Goal: Information Seeking & Learning: Learn about a topic

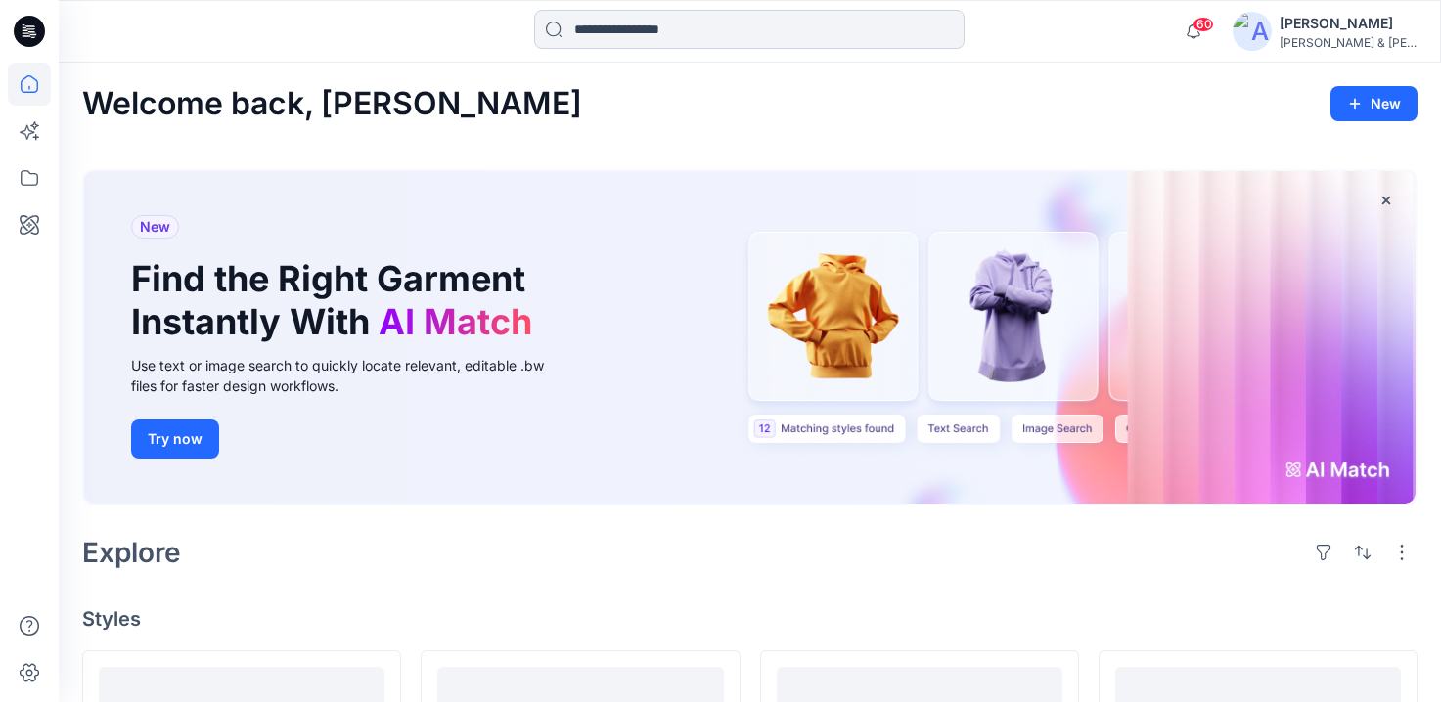
click at [796, 29] on input at bounding box center [749, 29] width 430 height 39
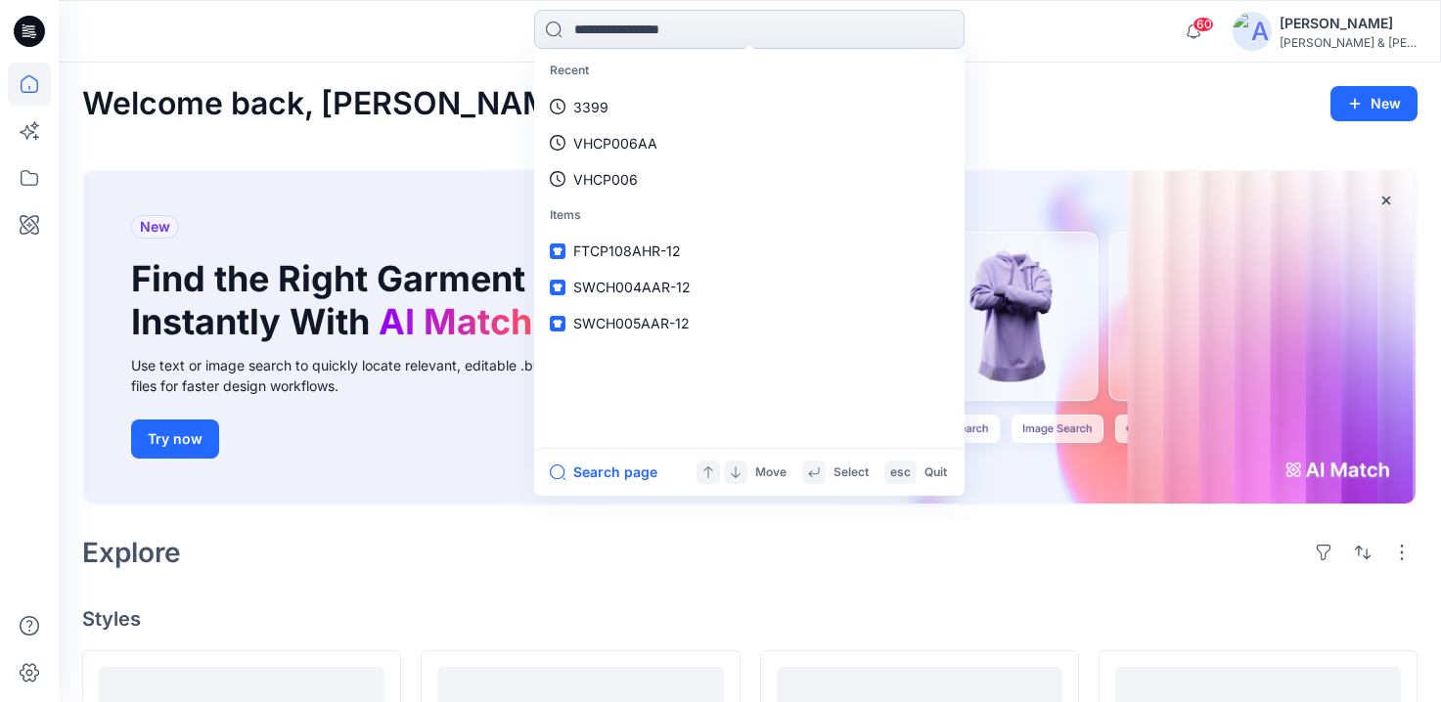
click at [614, 23] on input at bounding box center [749, 29] width 430 height 39
paste input "*********"
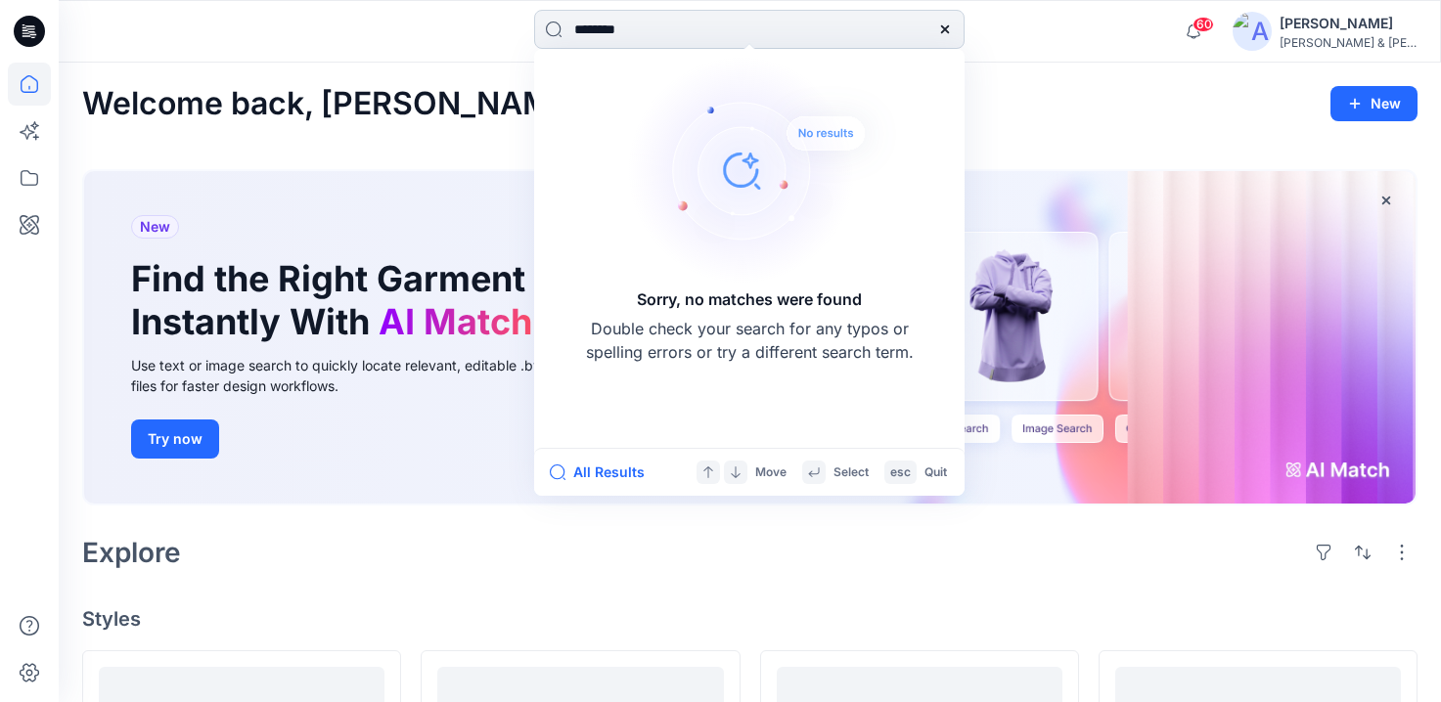
click at [594, 32] on input "********" at bounding box center [749, 29] width 430 height 39
click at [673, 22] on input "********" at bounding box center [749, 29] width 430 height 39
click at [595, 25] on input "*******" at bounding box center [749, 29] width 430 height 39
click at [659, 34] on input "*******" at bounding box center [749, 29] width 430 height 39
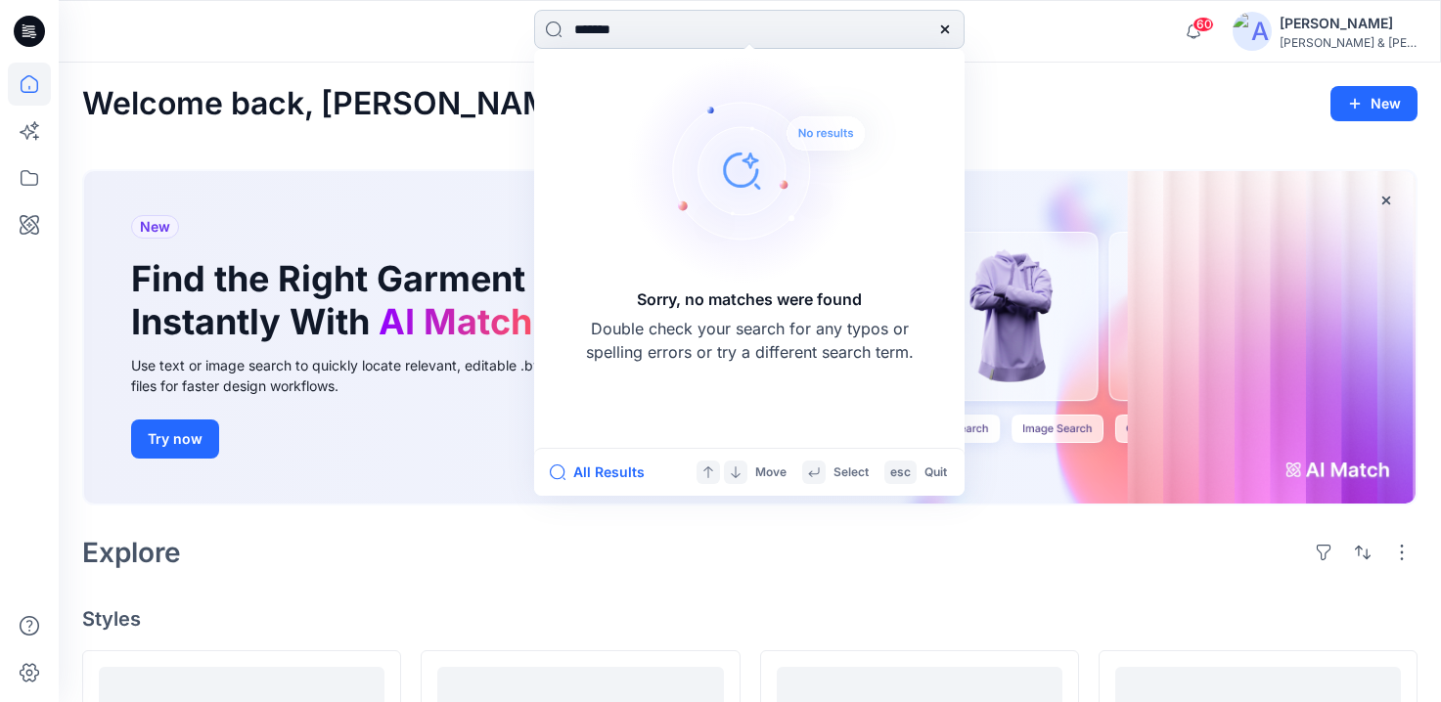
click at [659, 34] on input "*******" at bounding box center [749, 29] width 430 height 39
paste input "**"
type input "*********"
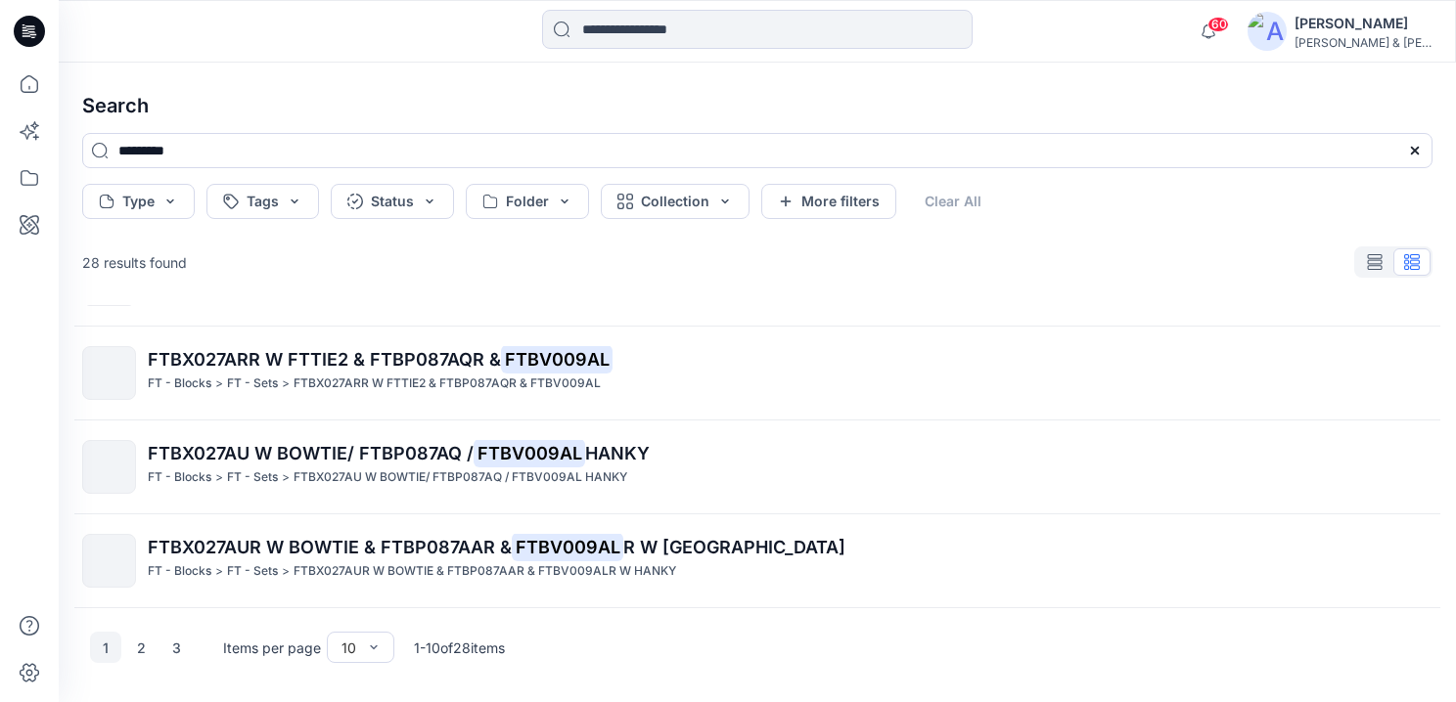
scroll to position [675, 0]
click at [140, 644] on button "2" at bounding box center [140, 647] width 31 height 31
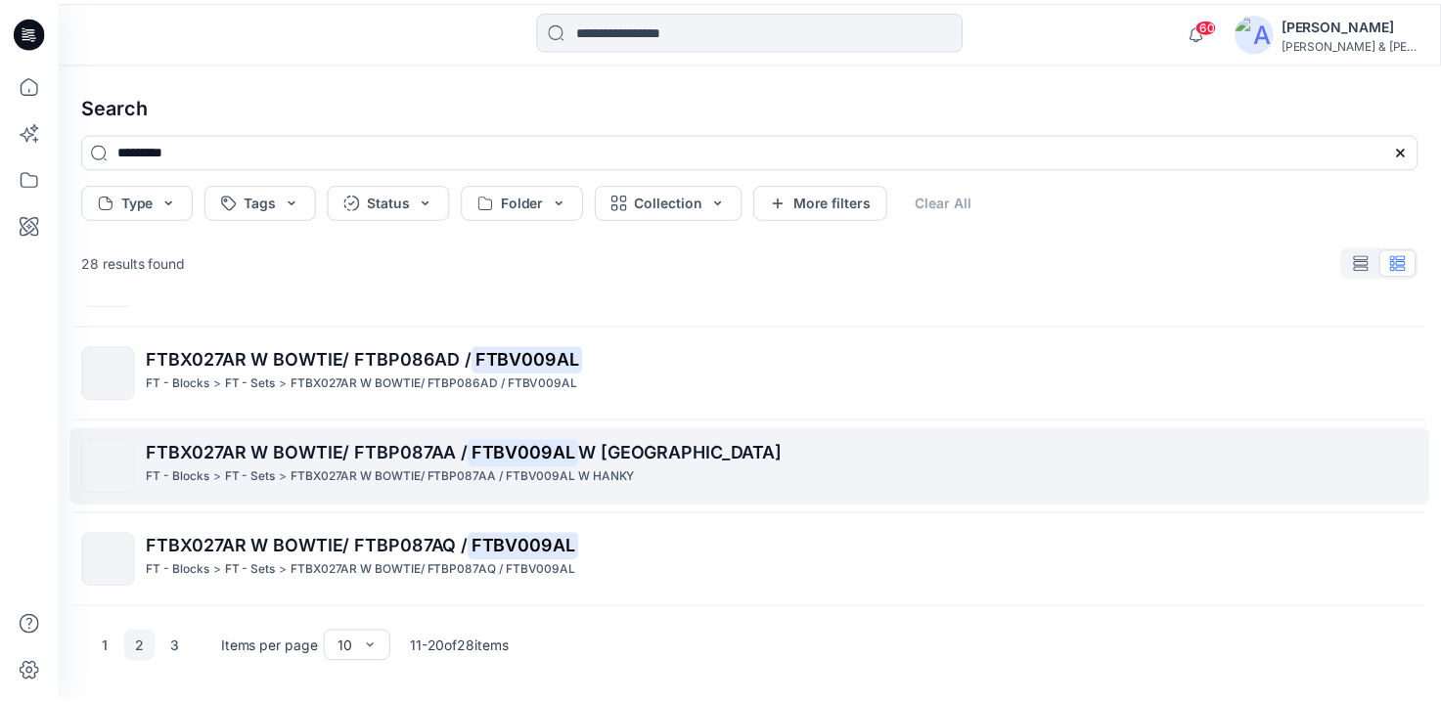
scroll to position [0, 0]
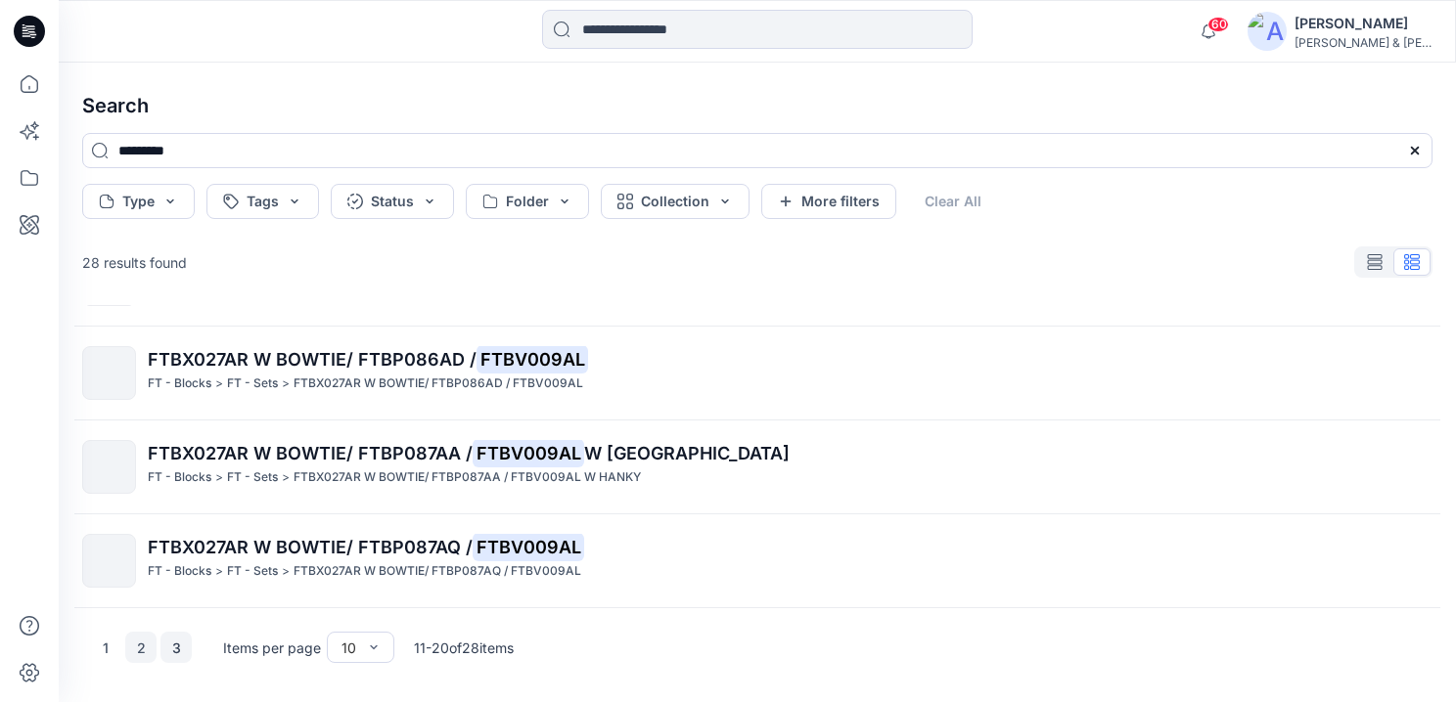
click at [169, 649] on button "3" at bounding box center [175, 647] width 31 height 31
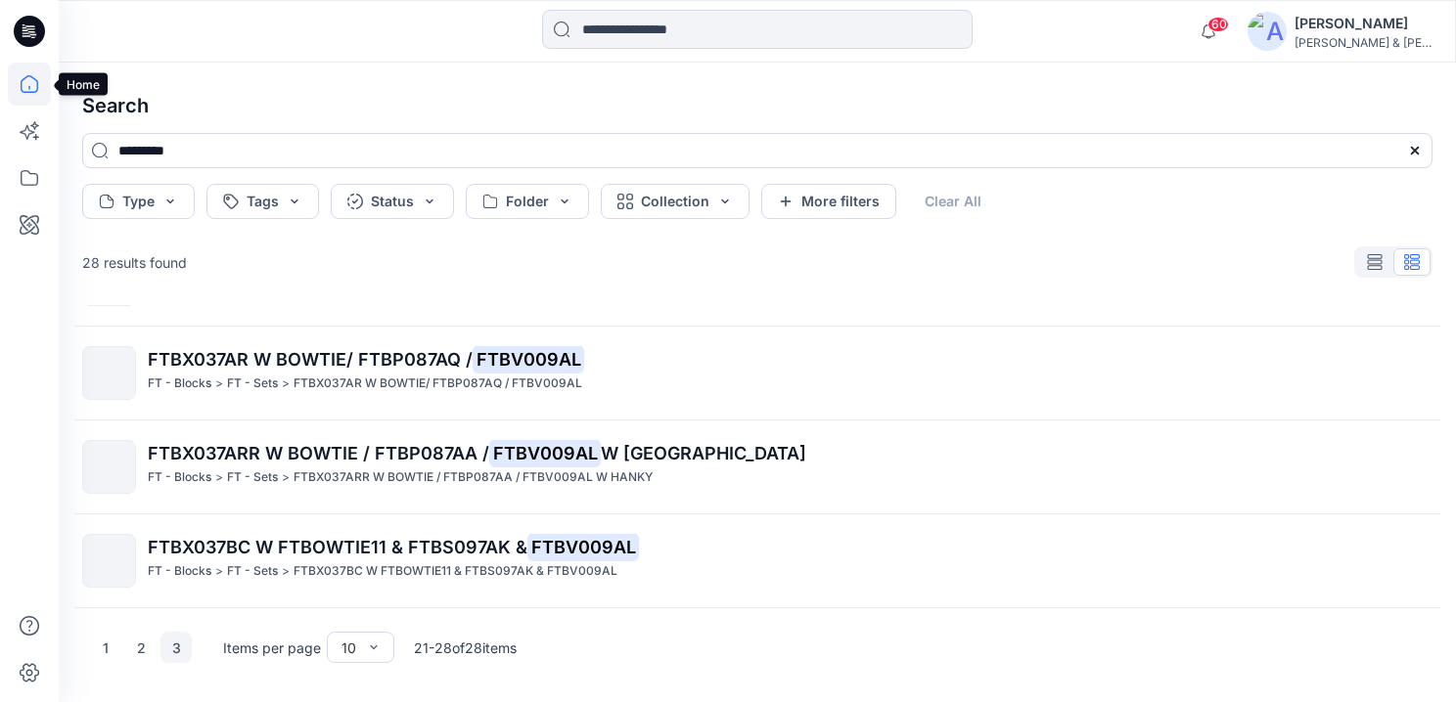
click at [17, 79] on icon at bounding box center [29, 84] width 43 height 43
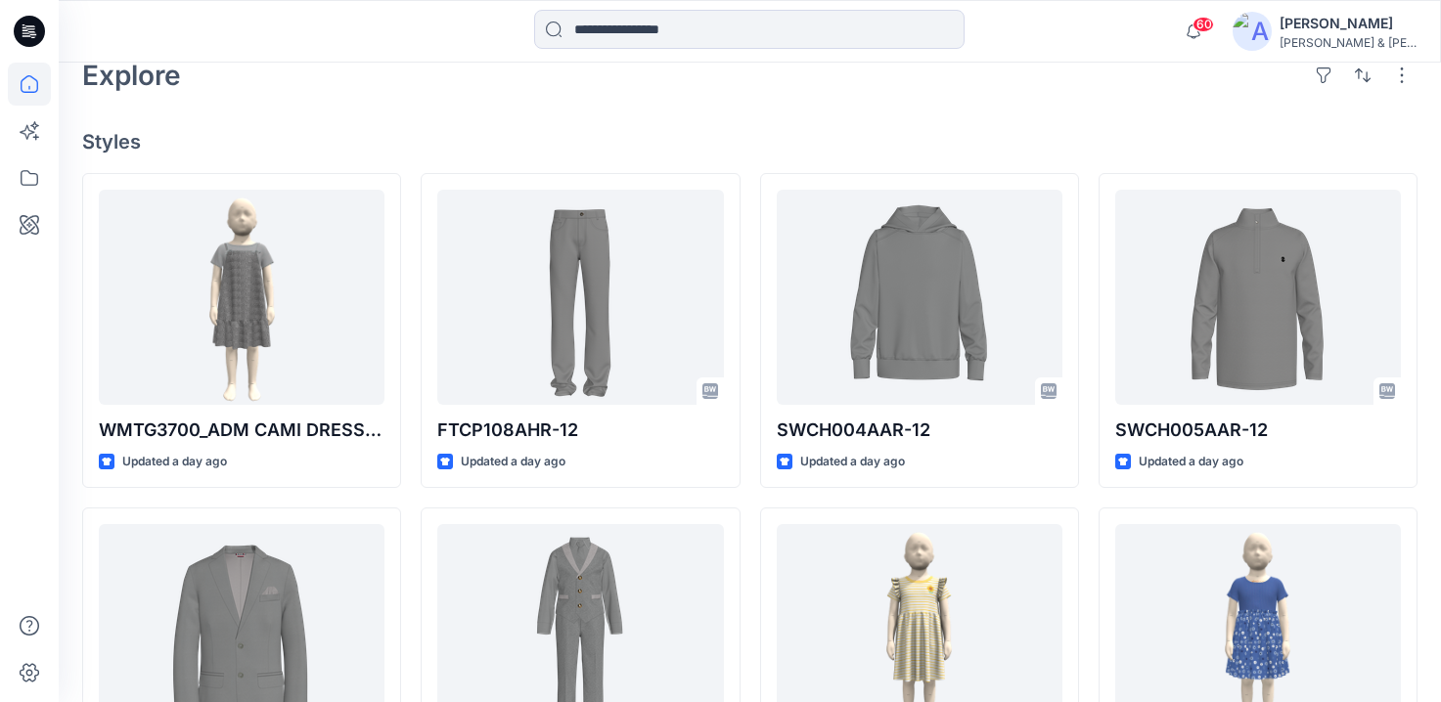
scroll to position [441, 0]
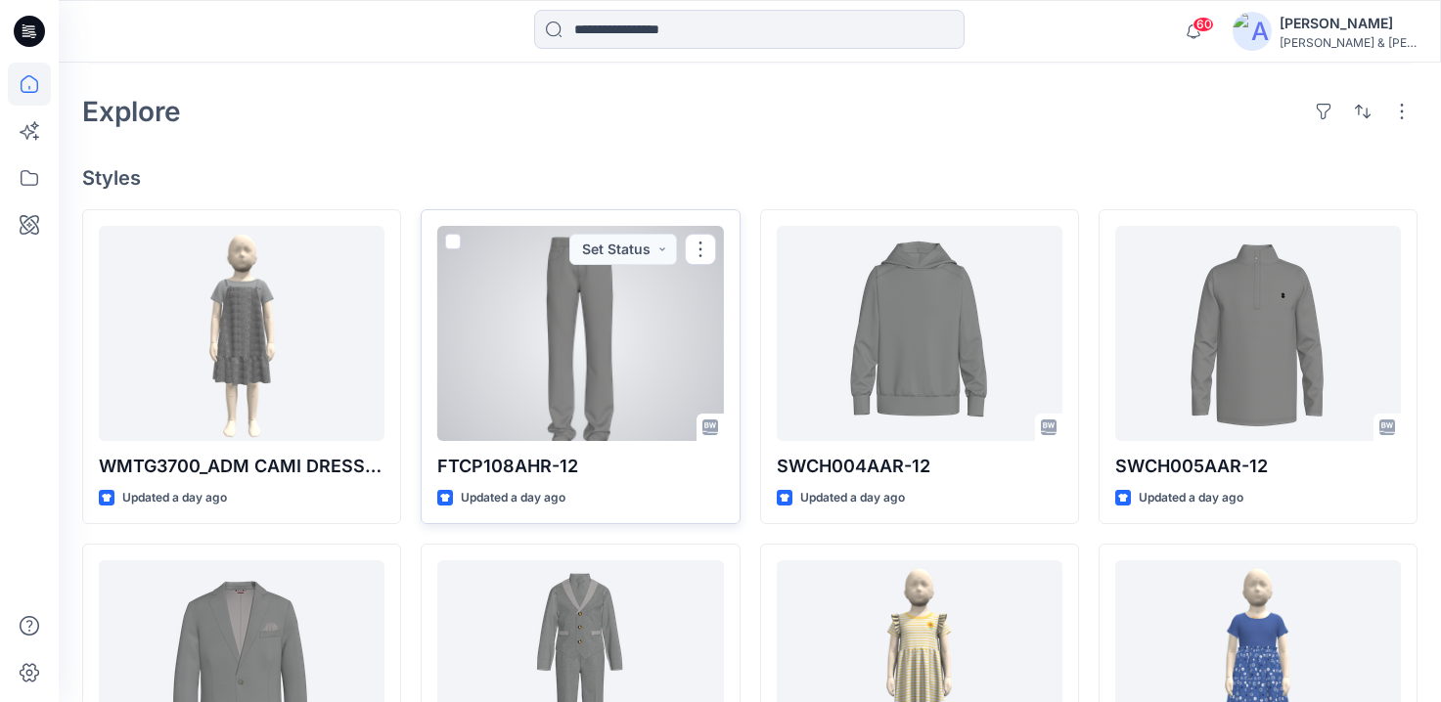
click at [556, 328] on div at bounding box center [580, 333] width 286 height 215
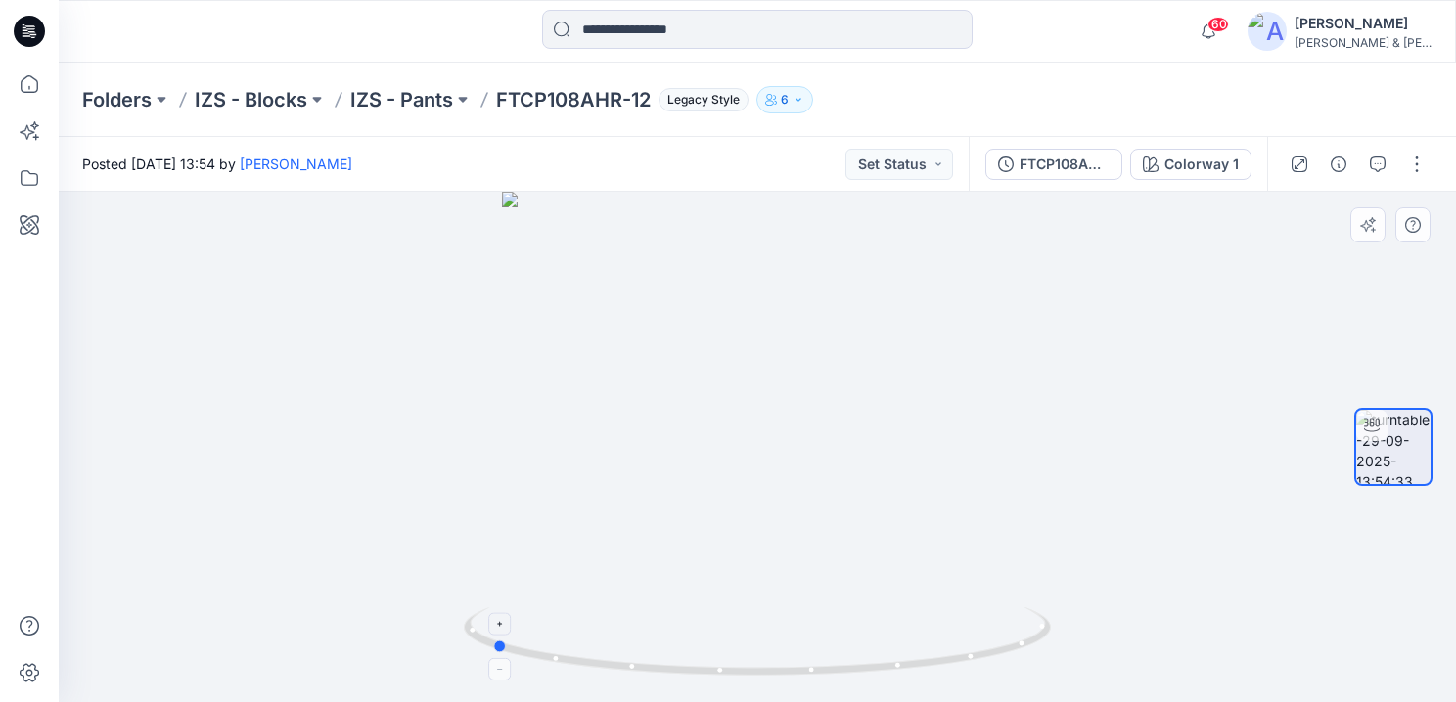
drag, startPoint x: 914, startPoint y: 666, endPoint x: 648, endPoint y: 654, distance: 266.3
click at [648, 654] on icon at bounding box center [760, 643] width 592 height 73
drag, startPoint x: 815, startPoint y: 246, endPoint x: 816, endPoint y: 504, distance: 257.3
click at [816, 504] on img at bounding box center [756, 254] width 1793 height 895
drag, startPoint x: 815, startPoint y: 298, endPoint x: 815, endPoint y: 584, distance: 285.6
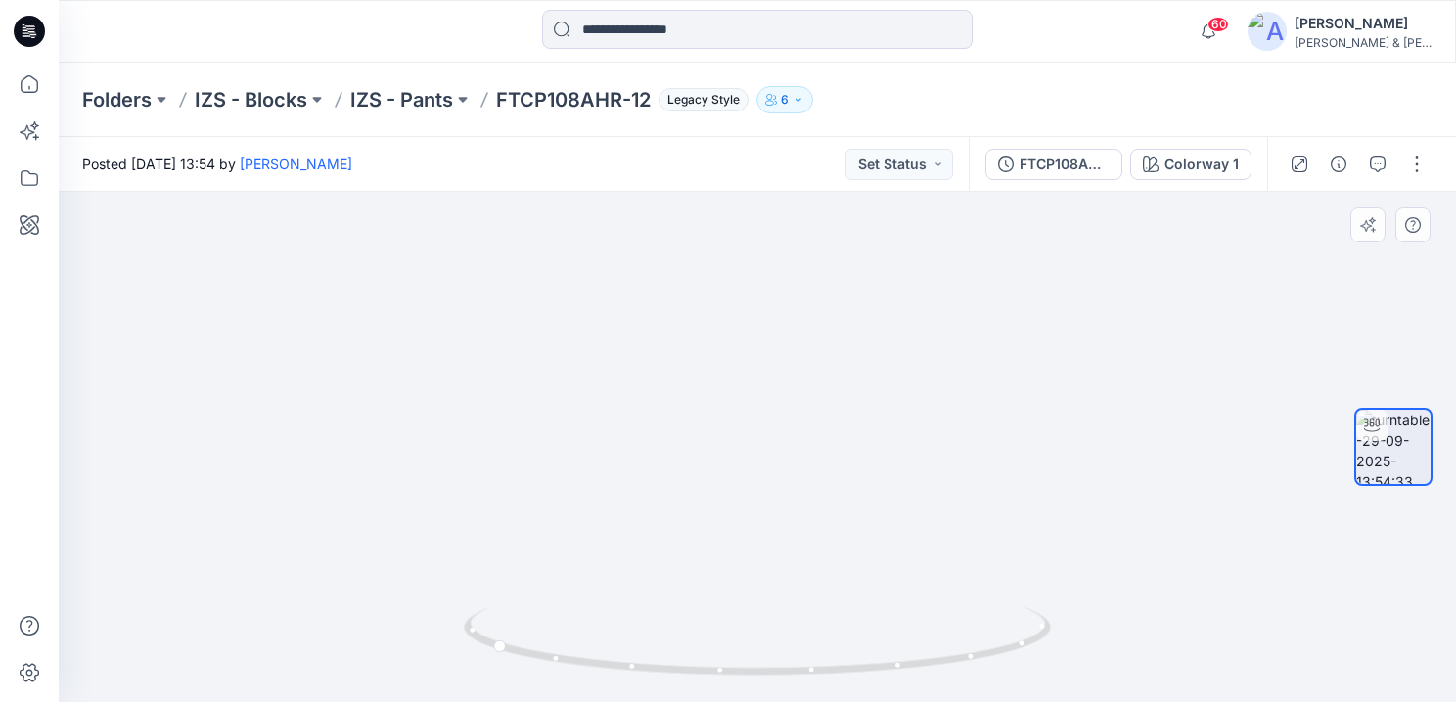
click at [815, 584] on img at bounding box center [757, 397] width 1793 height 609
drag, startPoint x: 835, startPoint y: 672, endPoint x: 898, endPoint y: 670, distance: 62.6
click at [898, 670] on icon at bounding box center [760, 643] width 592 height 73
drag, startPoint x: 684, startPoint y: 671, endPoint x: 894, endPoint y: 669, distance: 210.3
click at [894, 669] on icon at bounding box center [760, 643] width 592 height 73
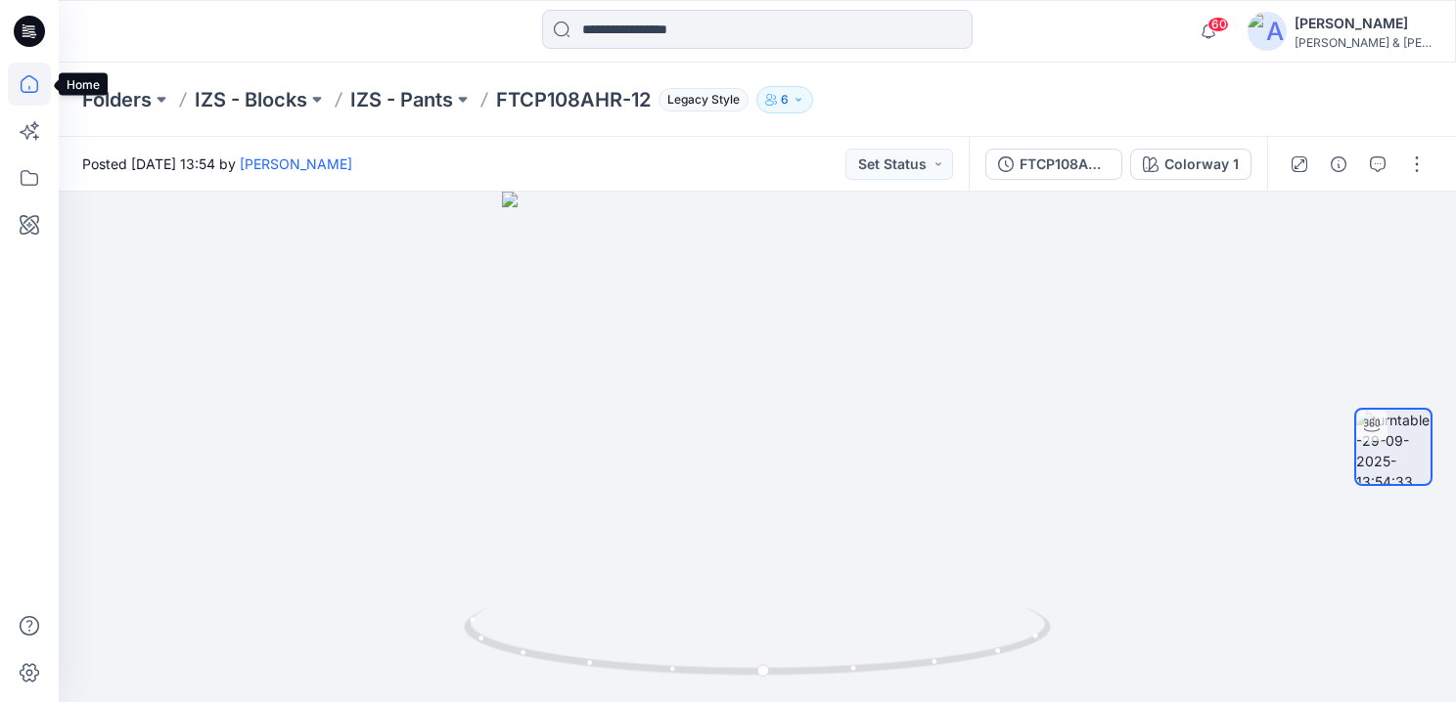
click at [30, 77] on icon at bounding box center [29, 84] width 43 height 43
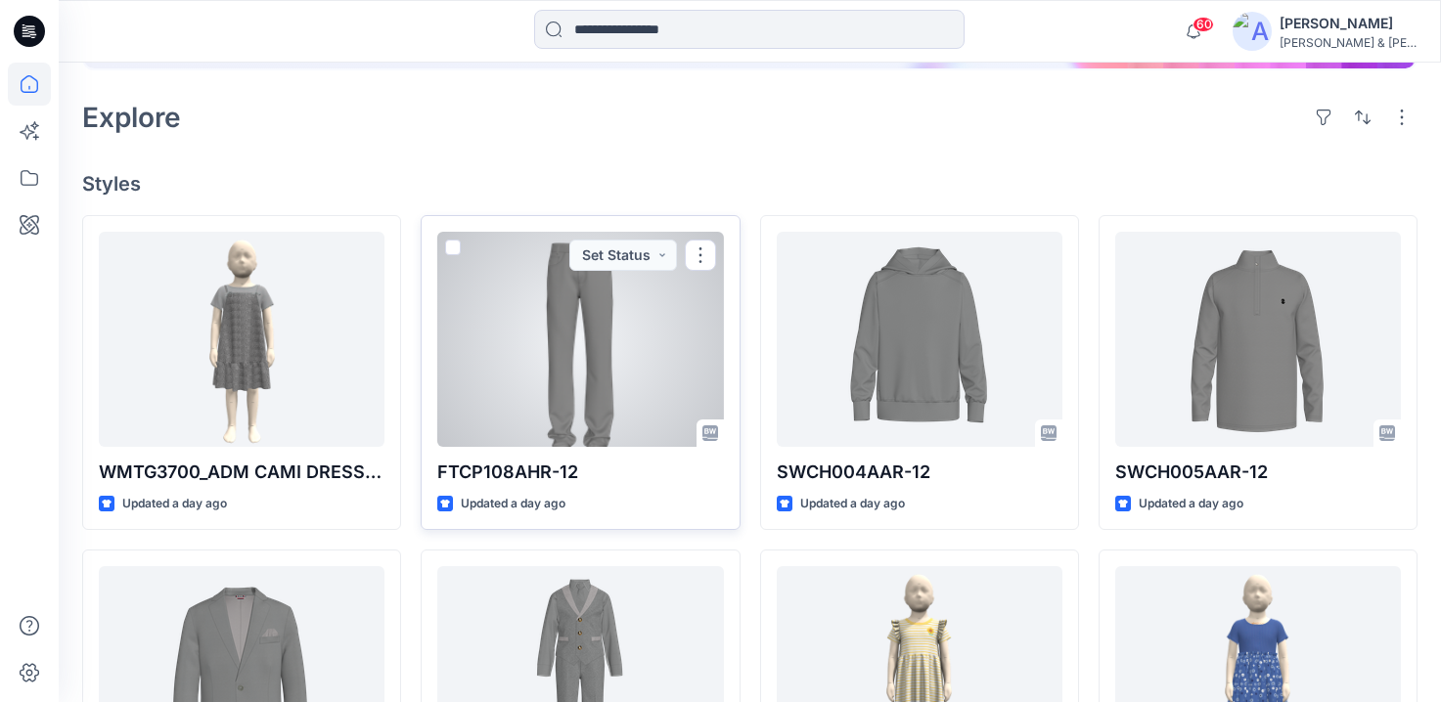
scroll to position [438, 0]
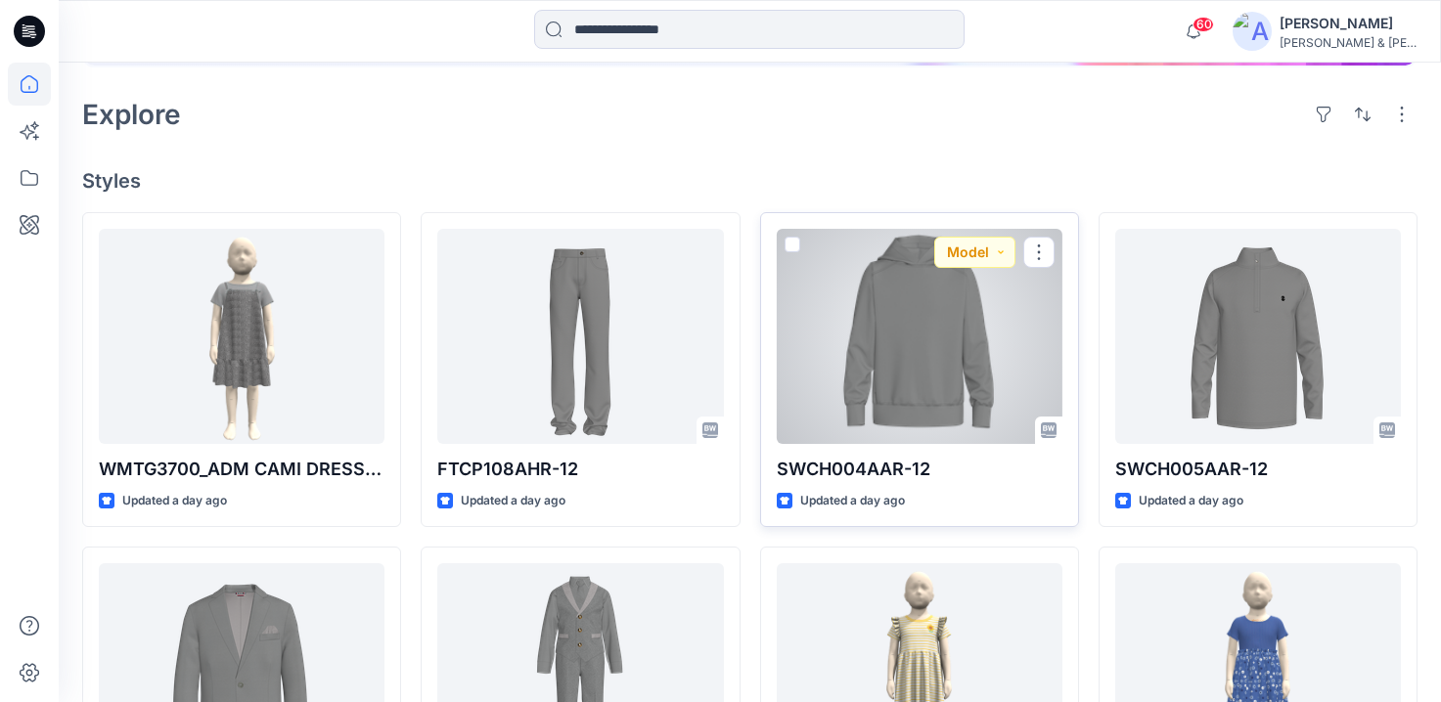
click at [955, 351] on div at bounding box center [920, 336] width 286 height 215
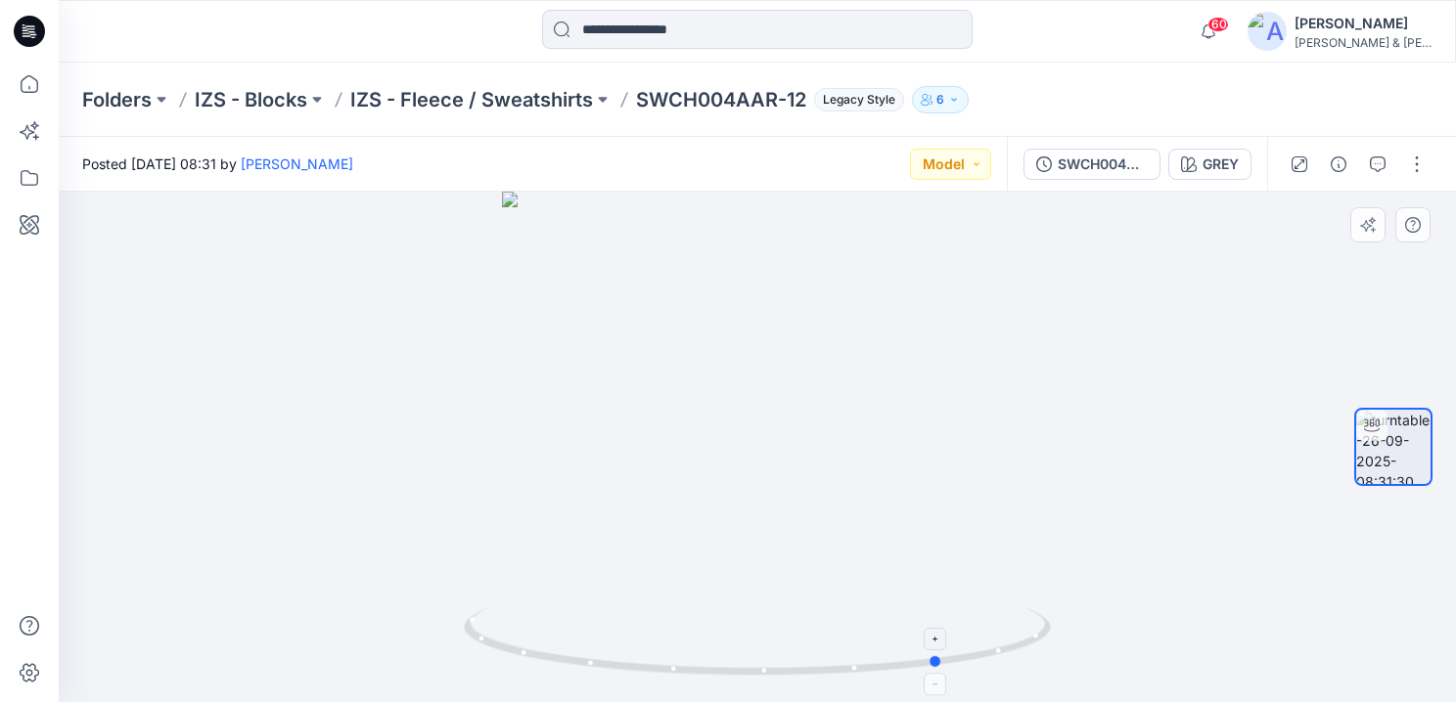
drag, startPoint x: 701, startPoint y: 671, endPoint x: 886, endPoint y: 662, distance: 185.1
click at [886, 662] on icon at bounding box center [760, 643] width 592 height 73
drag, startPoint x: 662, startPoint y: 293, endPoint x: 697, endPoint y: 301, distance: 36.1
click at [697, 301] on div at bounding box center [757, 447] width 1397 height 511
click at [20, 77] on icon at bounding box center [29, 84] width 43 height 43
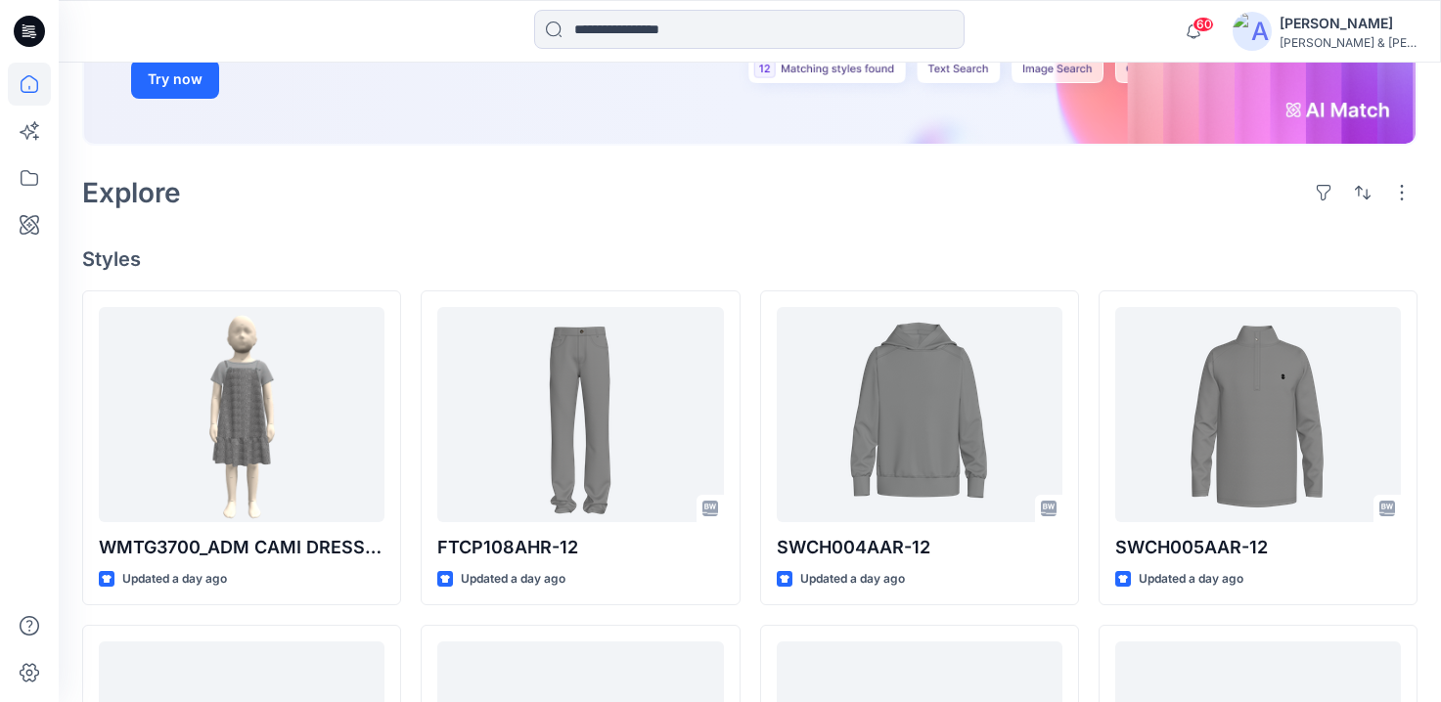
scroll to position [465, 0]
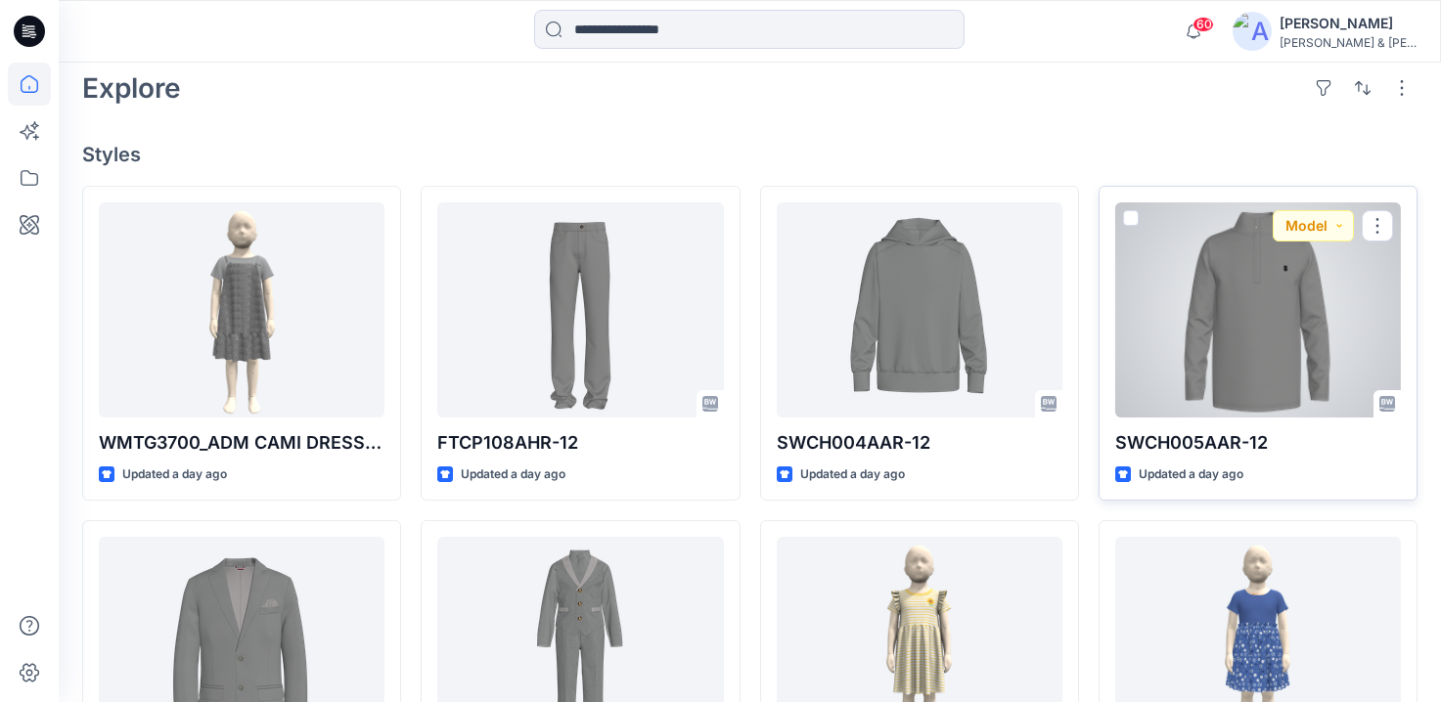
click at [1208, 265] on div at bounding box center [1258, 309] width 286 height 215
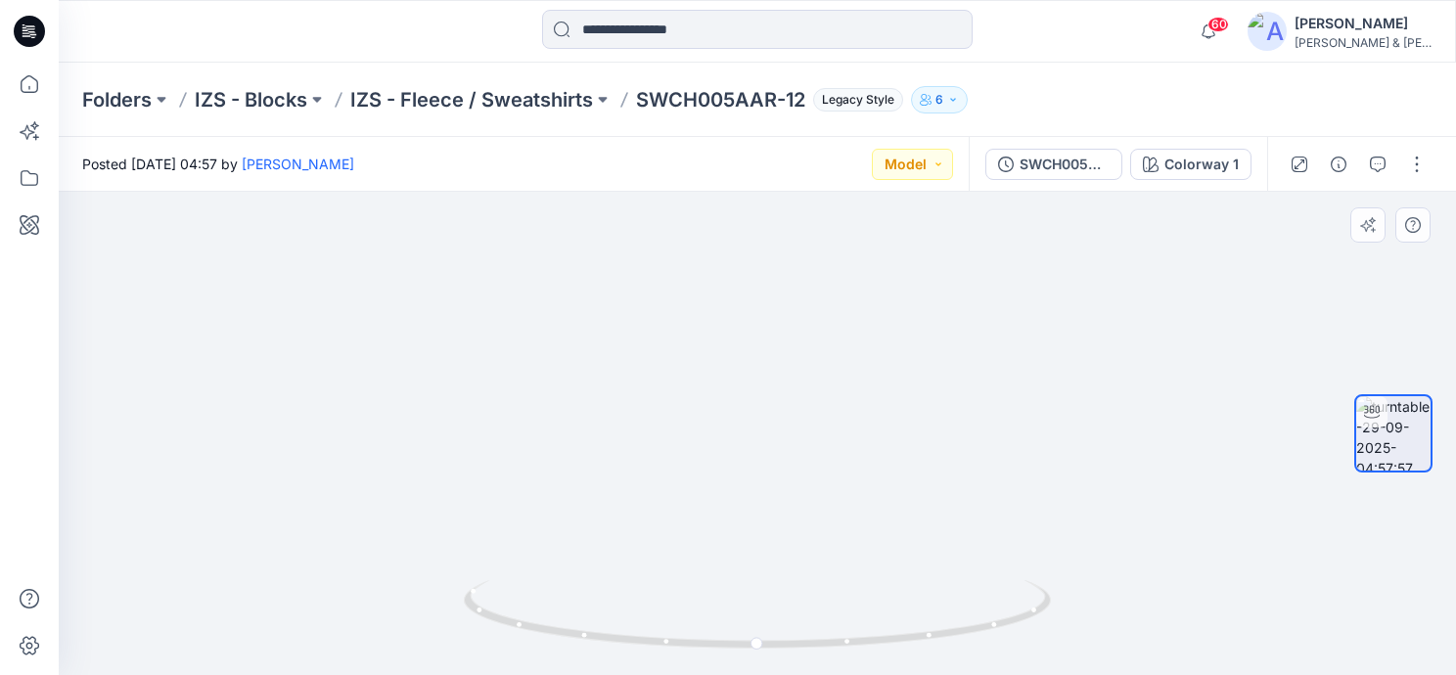
drag, startPoint x: 800, startPoint y: 254, endPoint x: 798, endPoint y: 561, distance: 307.2
click at [798, 561] on img at bounding box center [754, 230] width 1907 height 889
drag, startPoint x: 817, startPoint y: 309, endPoint x: 820, endPoint y: 566, distance: 257.3
click at [820, 566] on img at bounding box center [757, 357] width 1907 height 635
drag, startPoint x: 820, startPoint y: 351, endPoint x: 820, endPoint y: 414, distance: 62.6
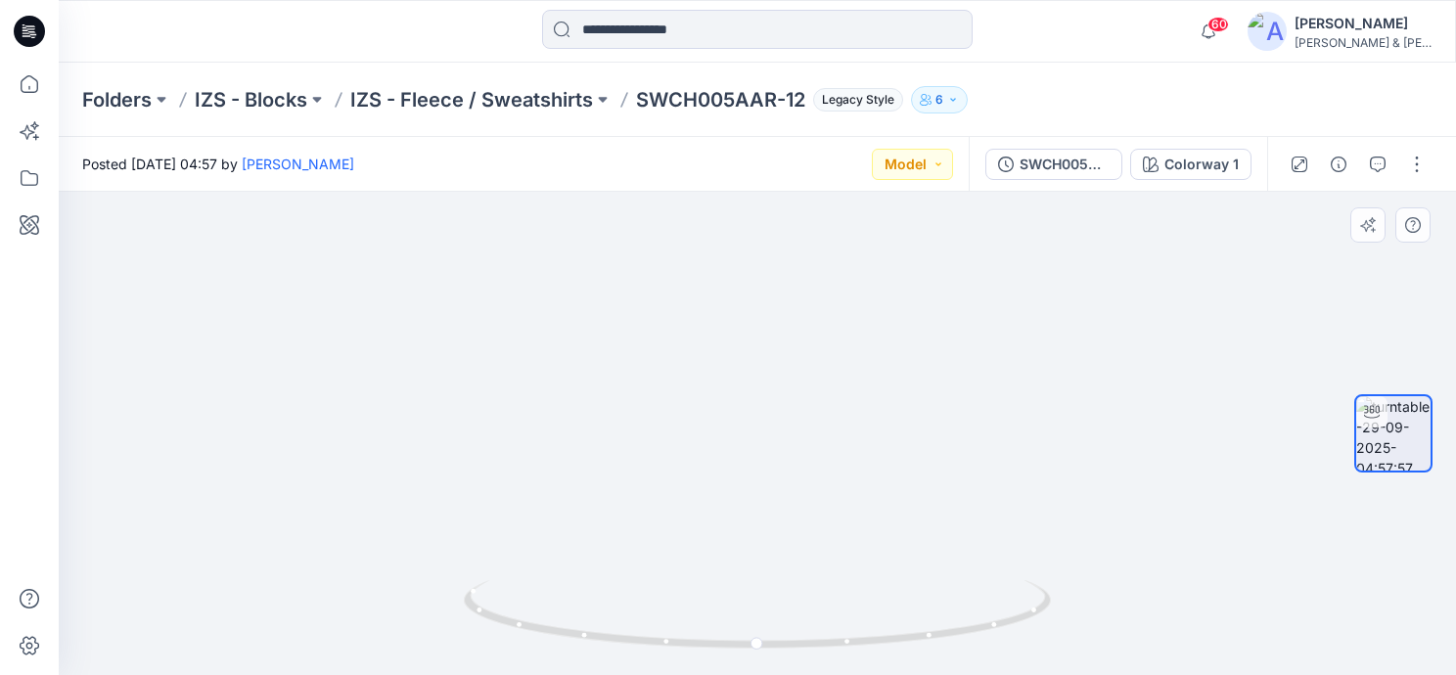
click at [820, 414] on img at bounding box center [757, 391] width 1907 height 568
click at [35, 80] on icon at bounding box center [30, 84] width 18 height 18
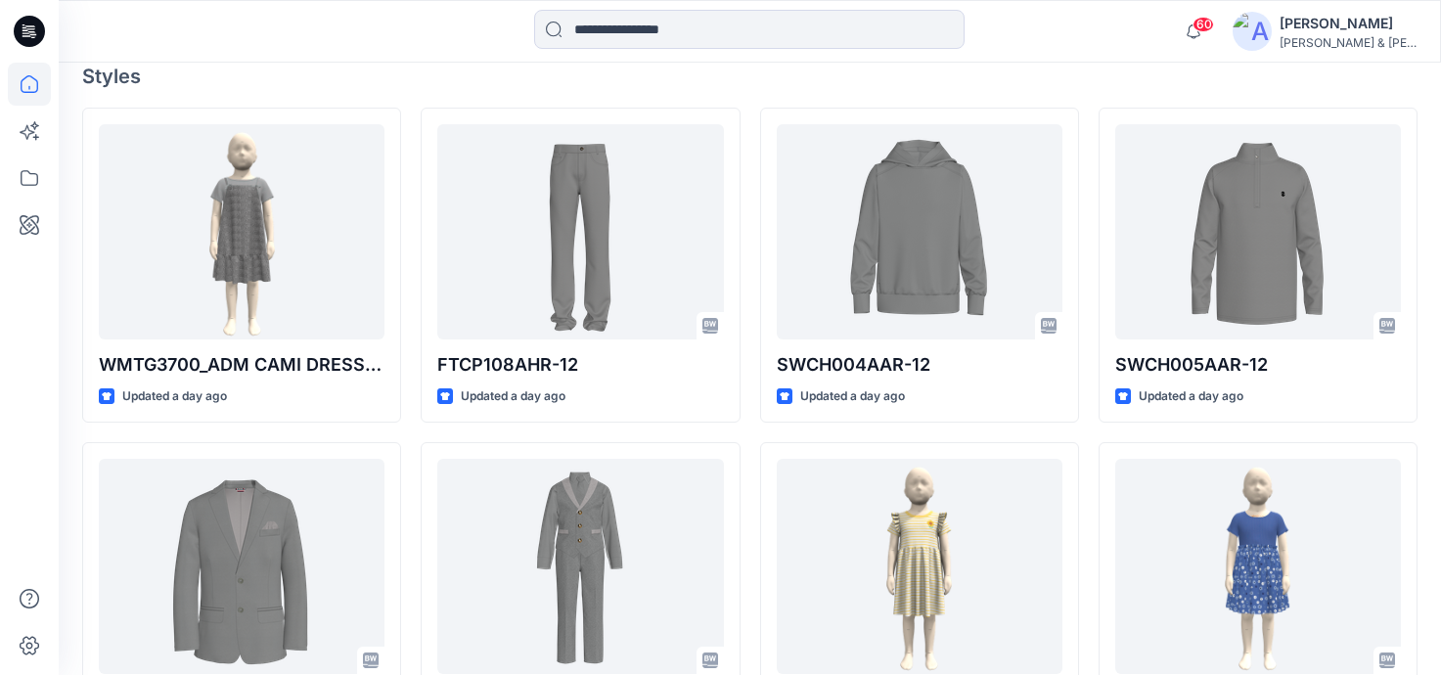
scroll to position [564, 0]
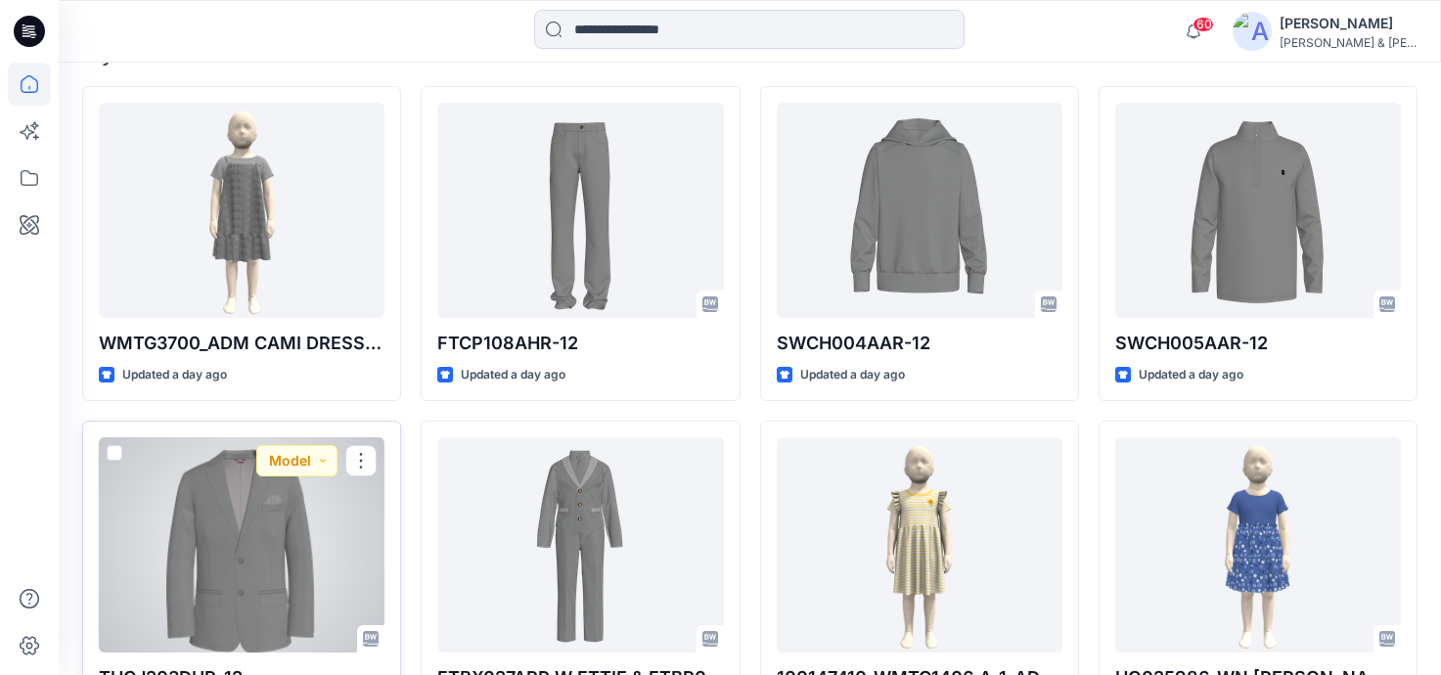
click at [269, 566] on div at bounding box center [242, 544] width 286 height 215
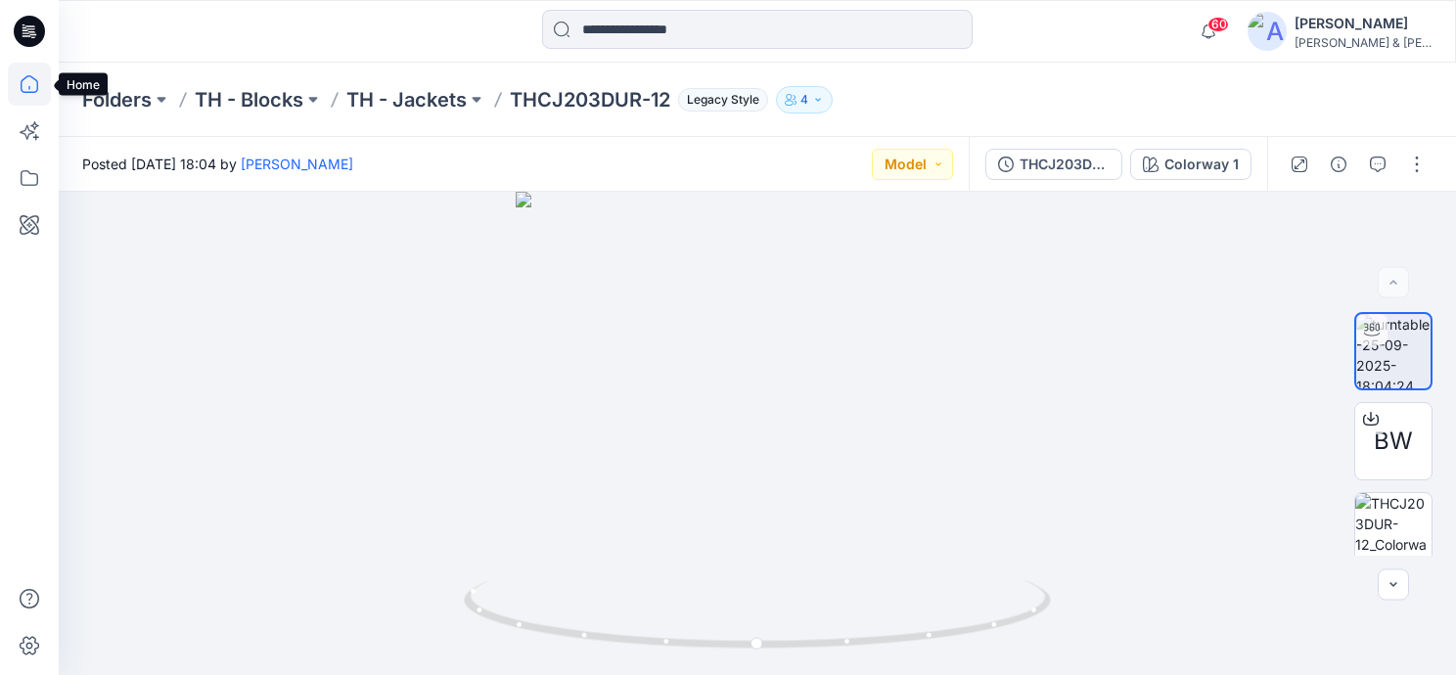
click at [32, 90] on icon at bounding box center [29, 84] width 43 height 43
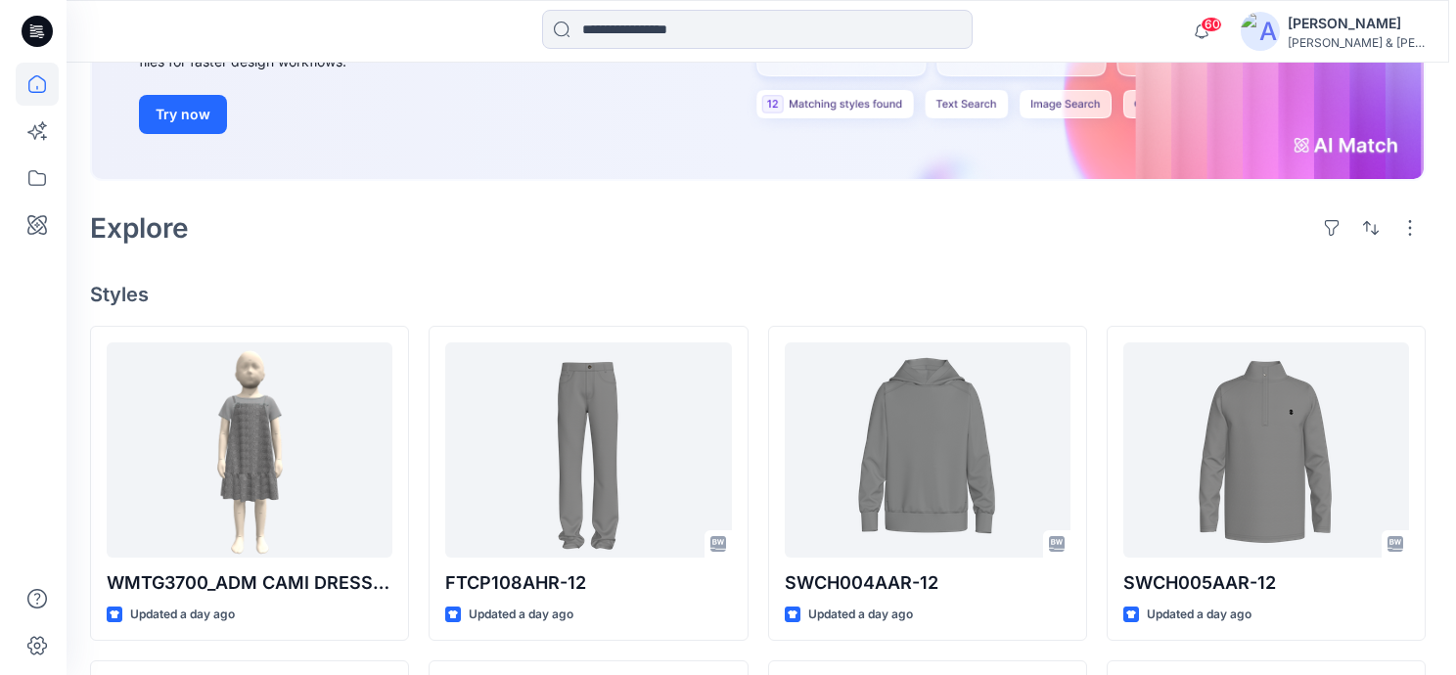
scroll to position [320, 0]
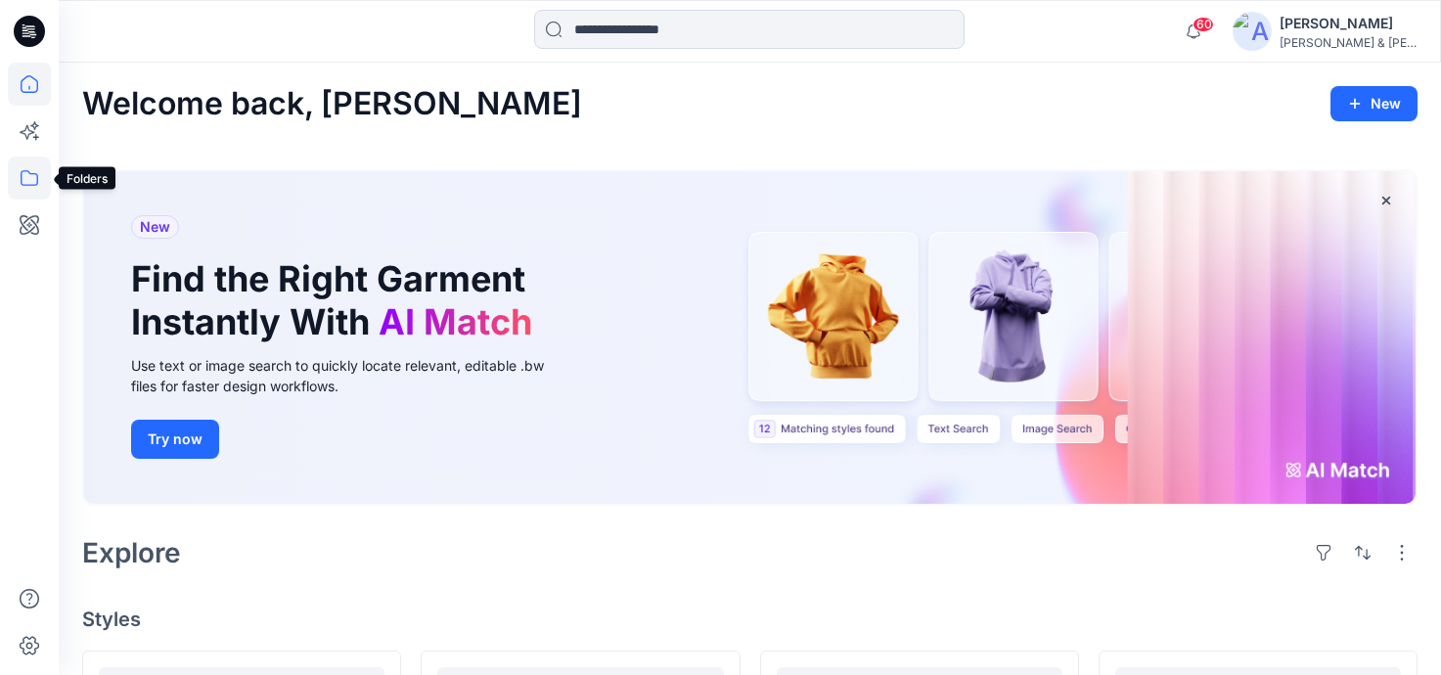
click at [17, 184] on icon at bounding box center [29, 178] width 43 height 43
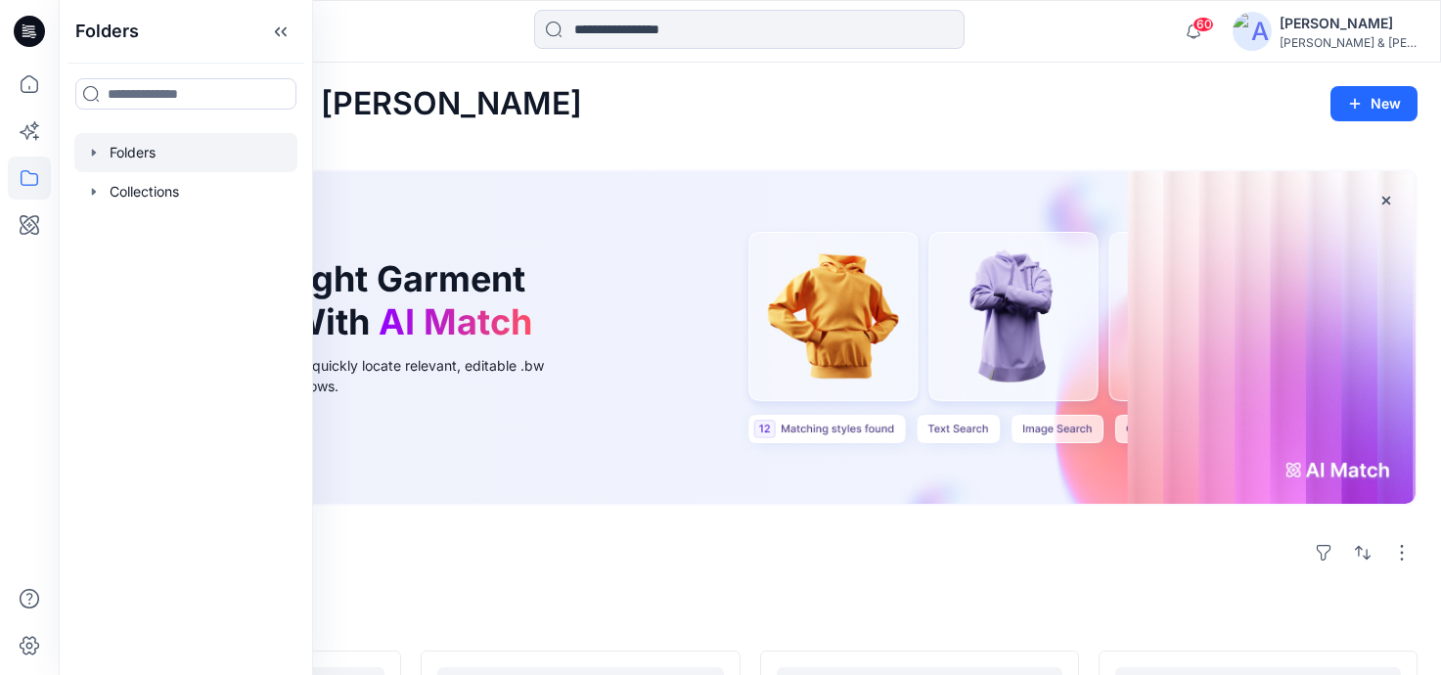
click at [93, 150] on icon "button" at bounding box center [94, 152] width 4 height 7
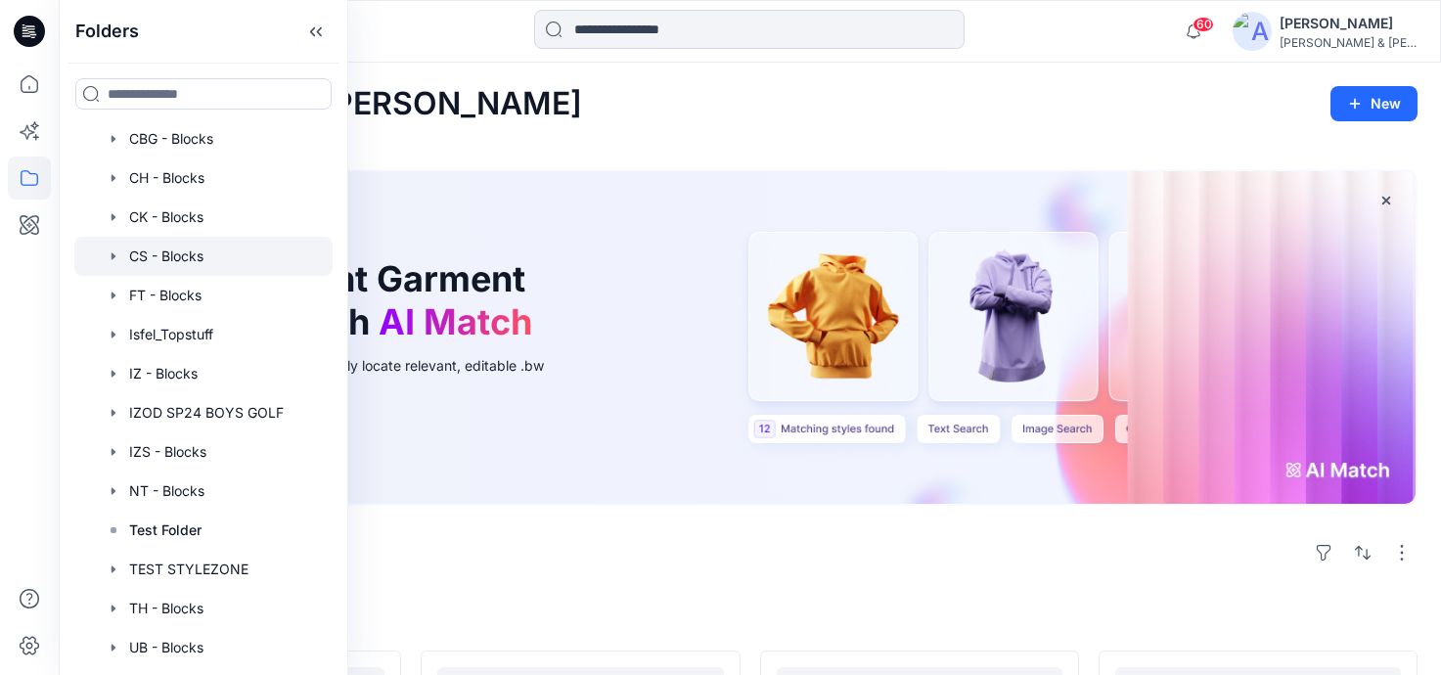
scroll to position [142, 0]
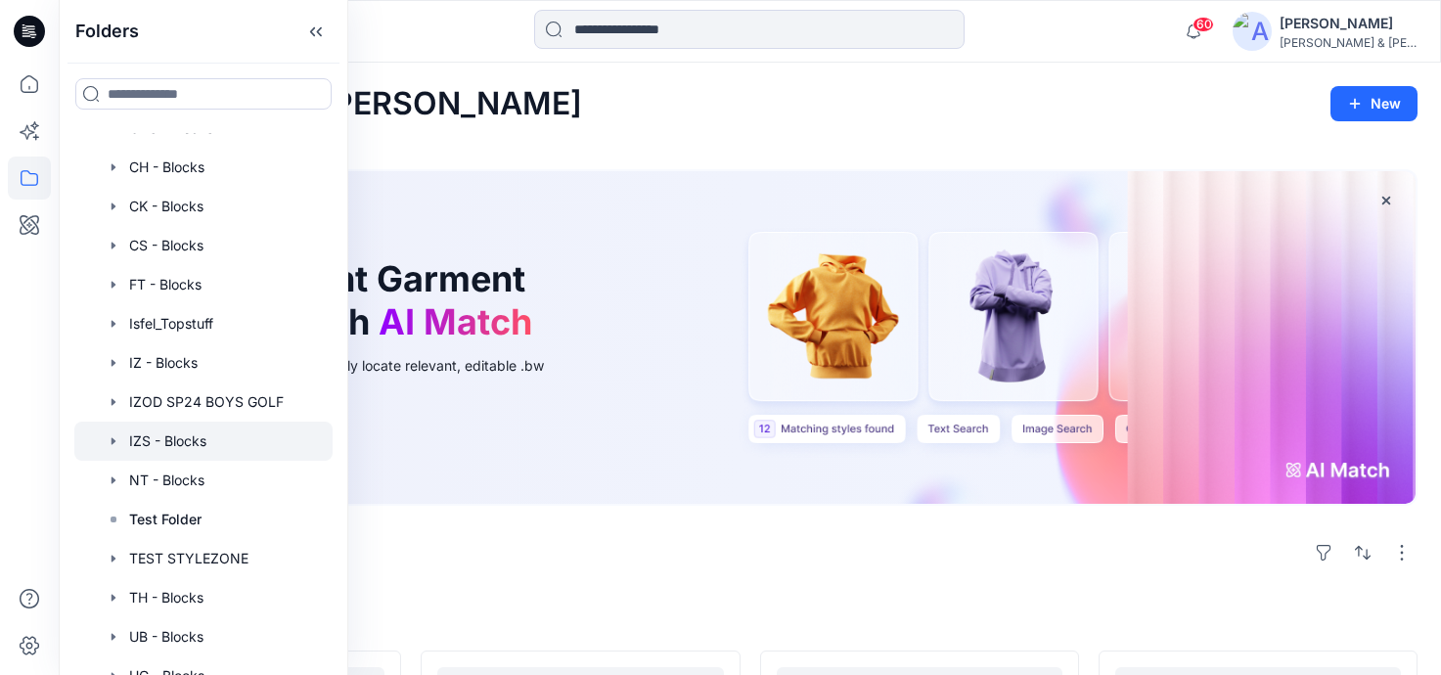
click at [116, 443] on icon "button" at bounding box center [114, 441] width 16 height 16
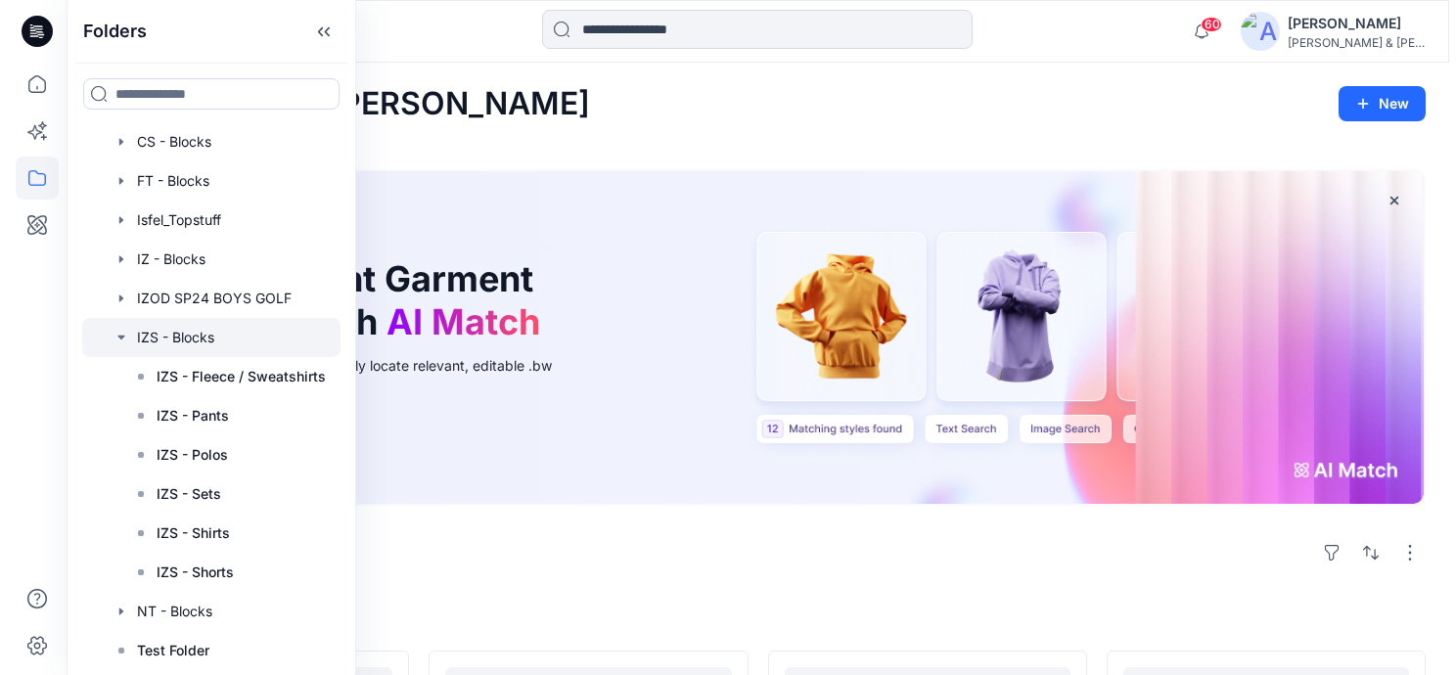
scroll to position [271, 0]
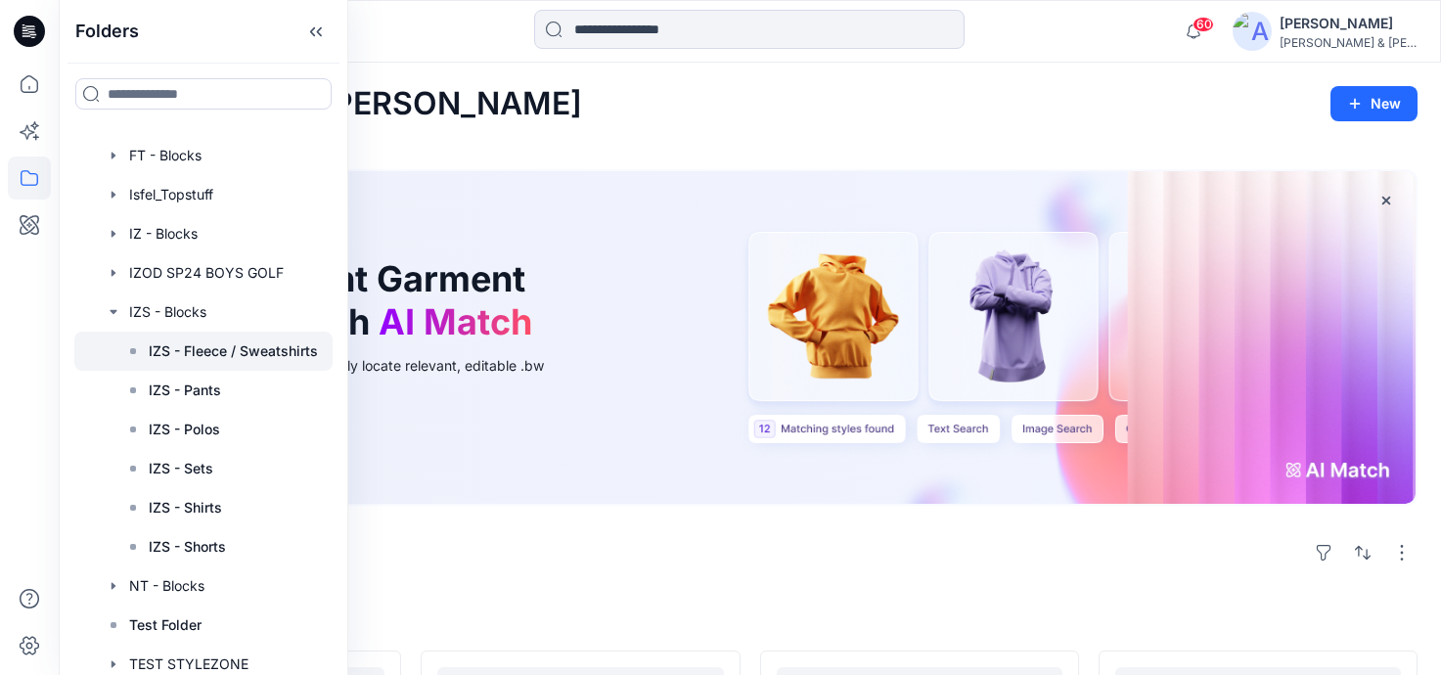
click at [240, 343] on p "IZS - Fleece / Sweatshirts" at bounding box center [233, 350] width 169 height 23
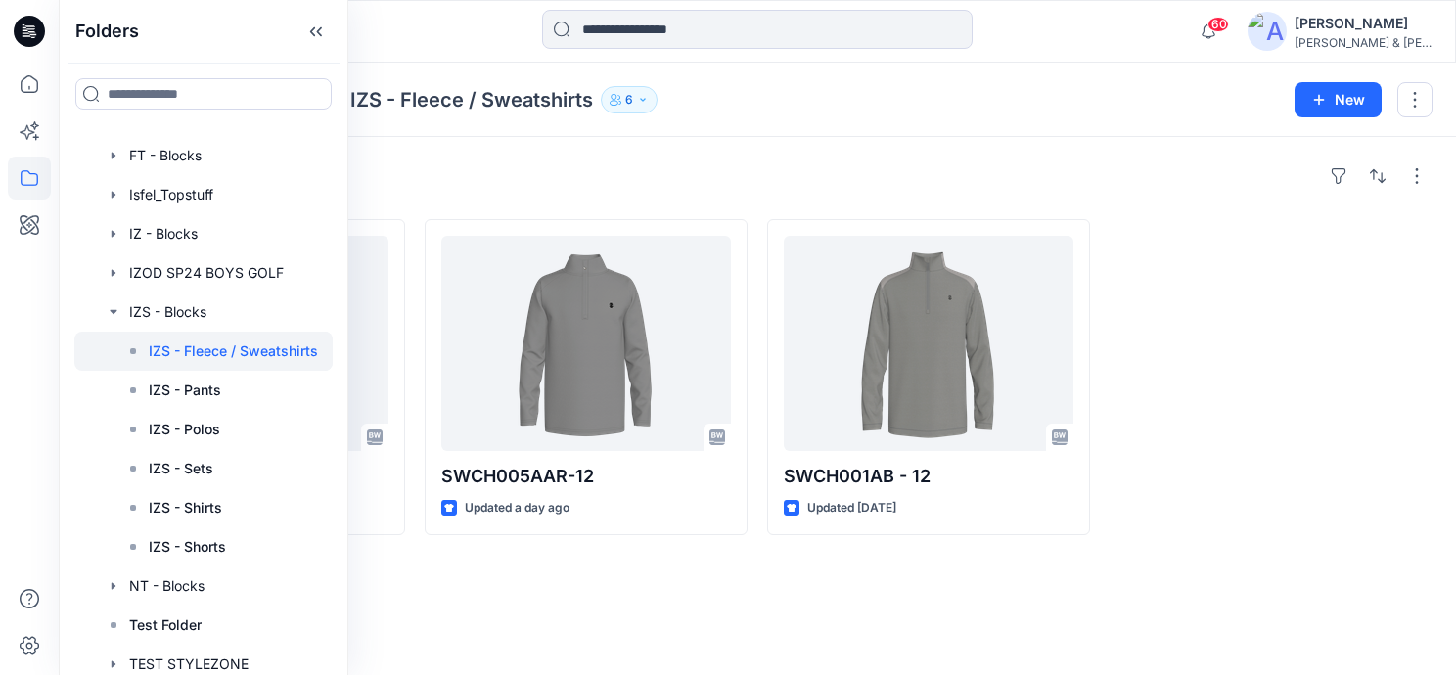
click at [784, 160] on div "Styles" at bounding box center [757, 175] width 1350 height 31
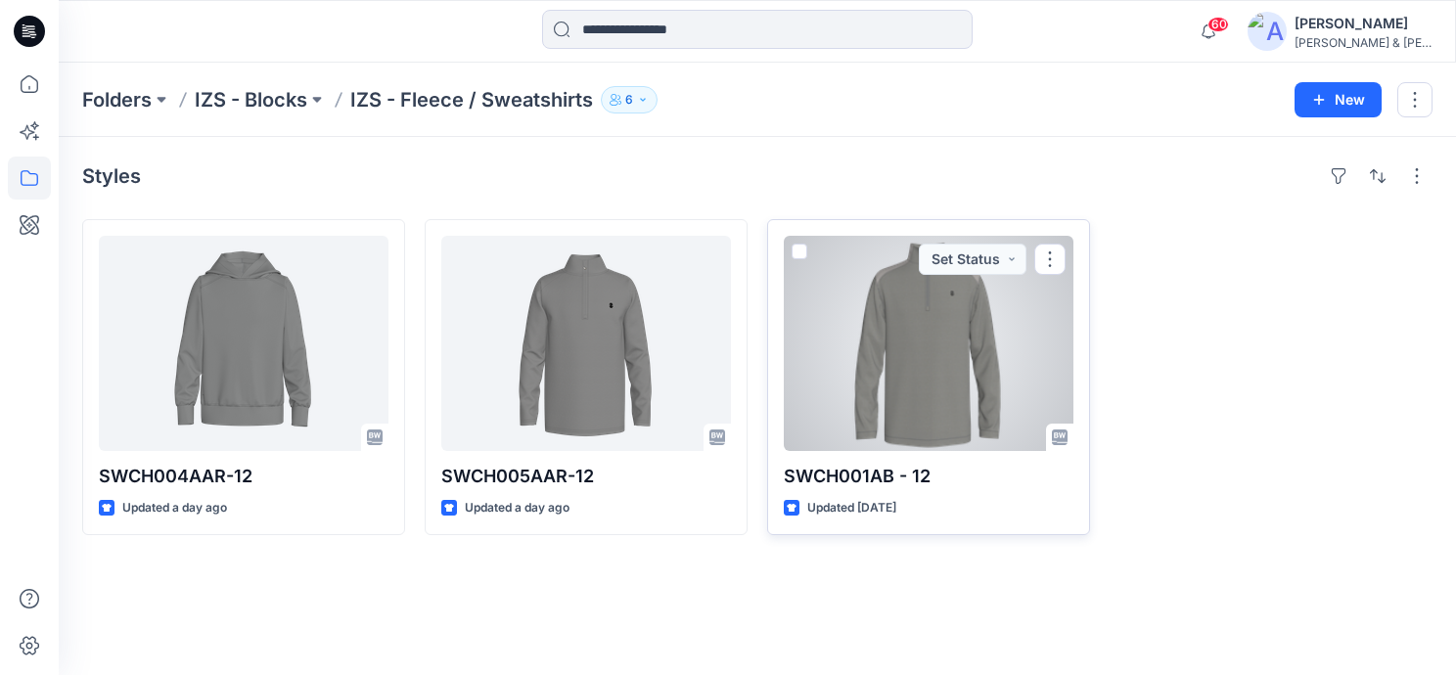
click at [976, 378] on div at bounding box center [929, 343] width 290 height 215
